Goal: Navigation & Orientation: Find specific page/section

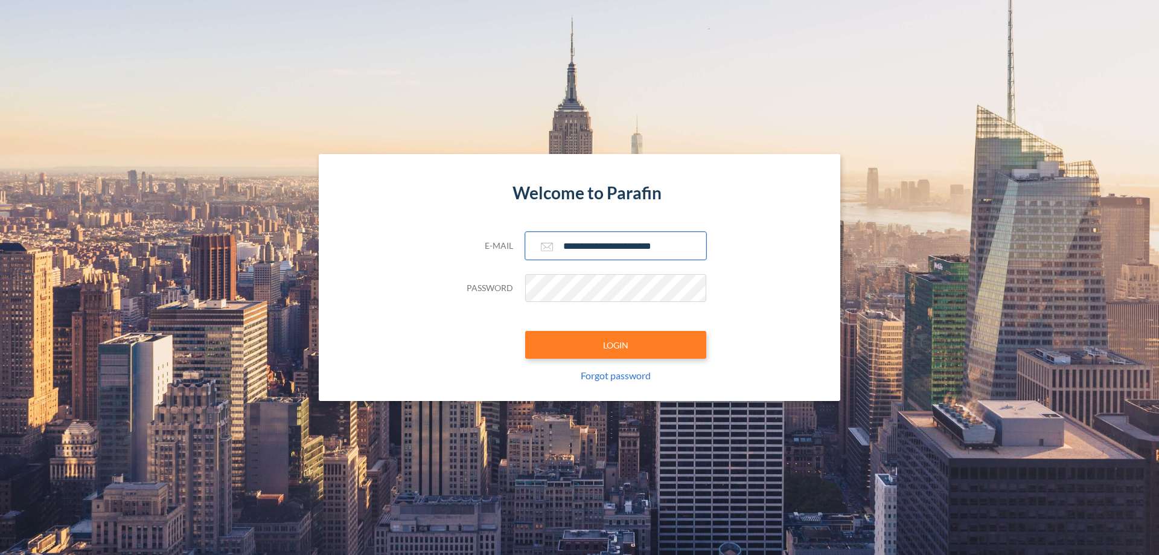
type input "**********"
click at [616, 345] on button "LOGIN" at bounding box center [615, 345] width 181 height 28
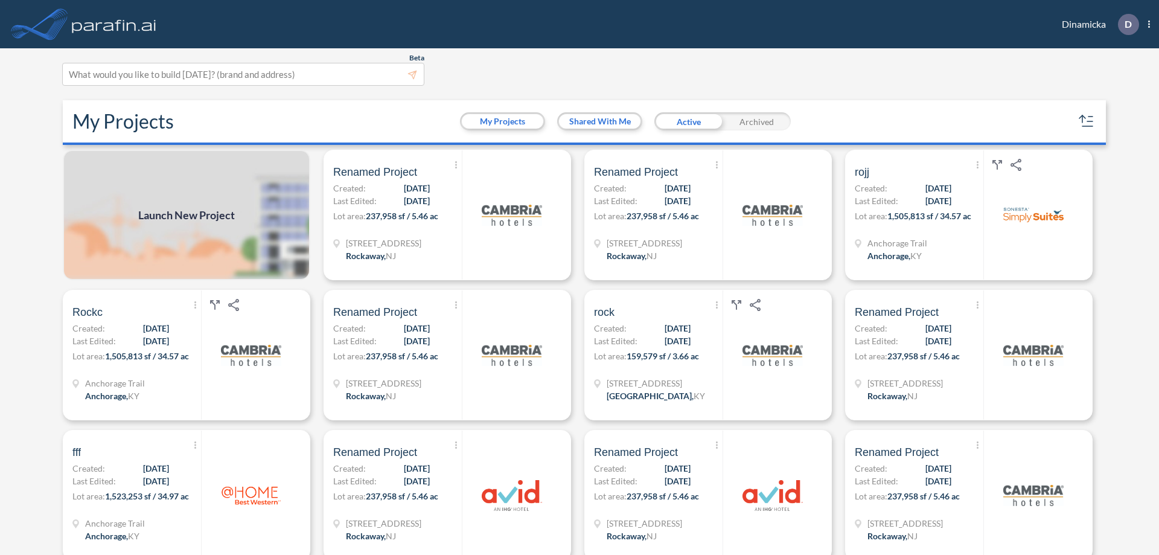
scroll to position [3, 0]
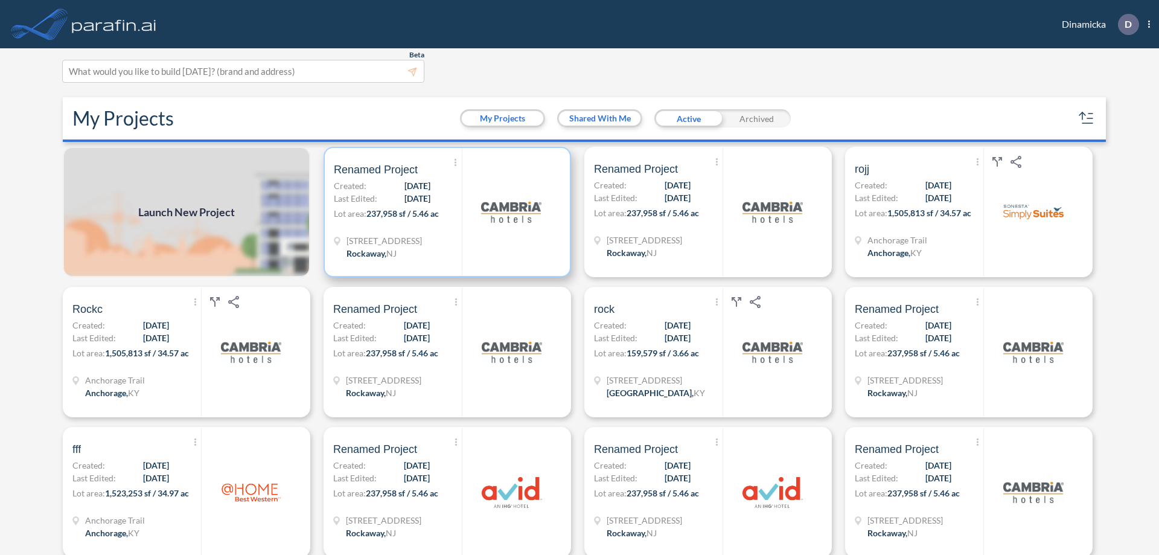
click at [445, 212] on p "Lot area: 237,958 sf / 5.46 ac" at bounding box center [398, 216] width 128 height 18
